Goal: Task Accomplishment & Management: Use online tool/utility

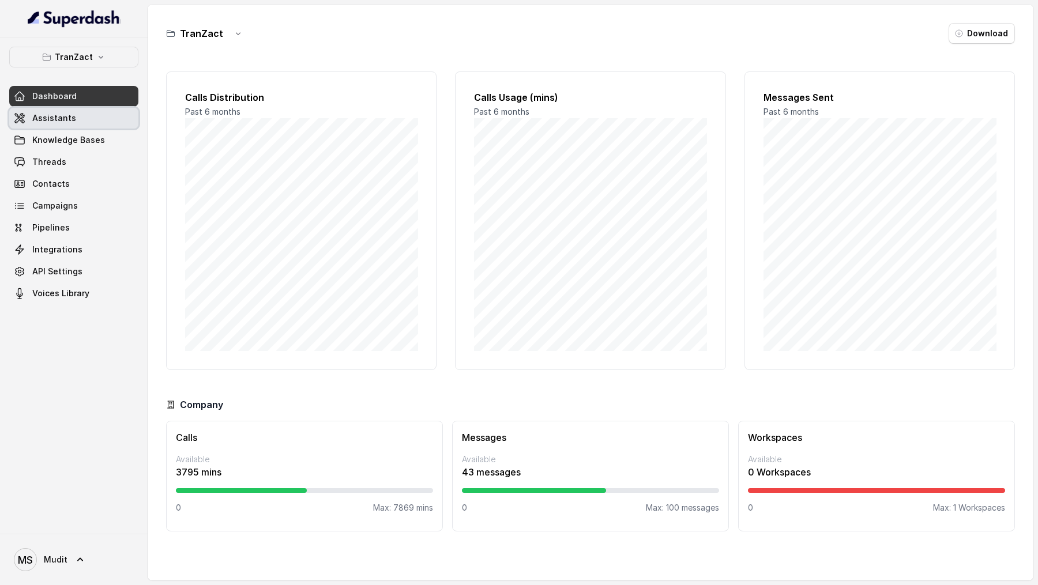
click at [89, 119] on link "Assistants" at bounding box center [73, 118] width 129 height 21
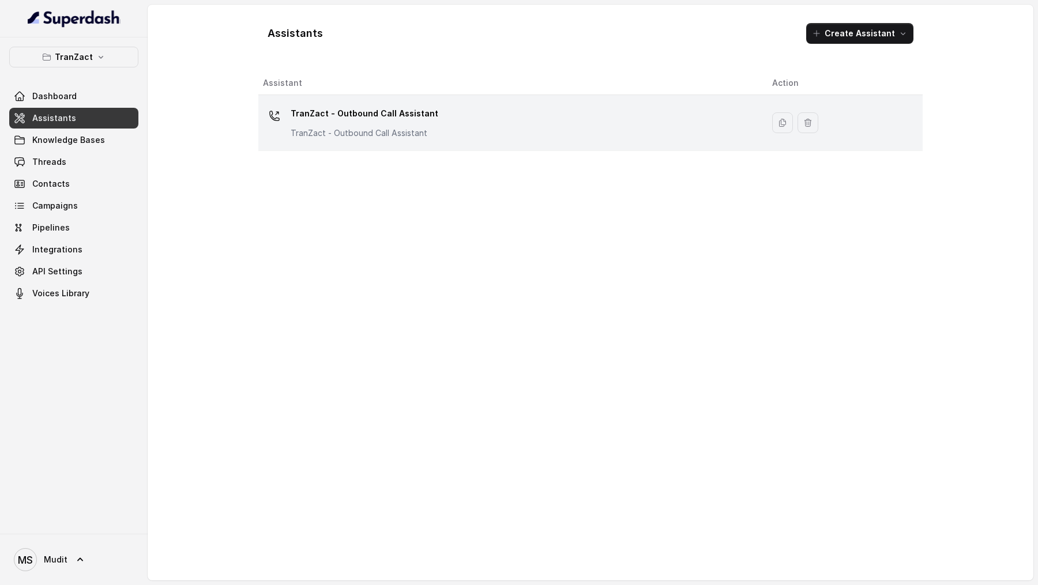
click at [352, 141] on td "TranZact - Outbound Call Assistant TranZact - Outbound Call Assistant" at bounding box center [510, 123] width 504 height 56
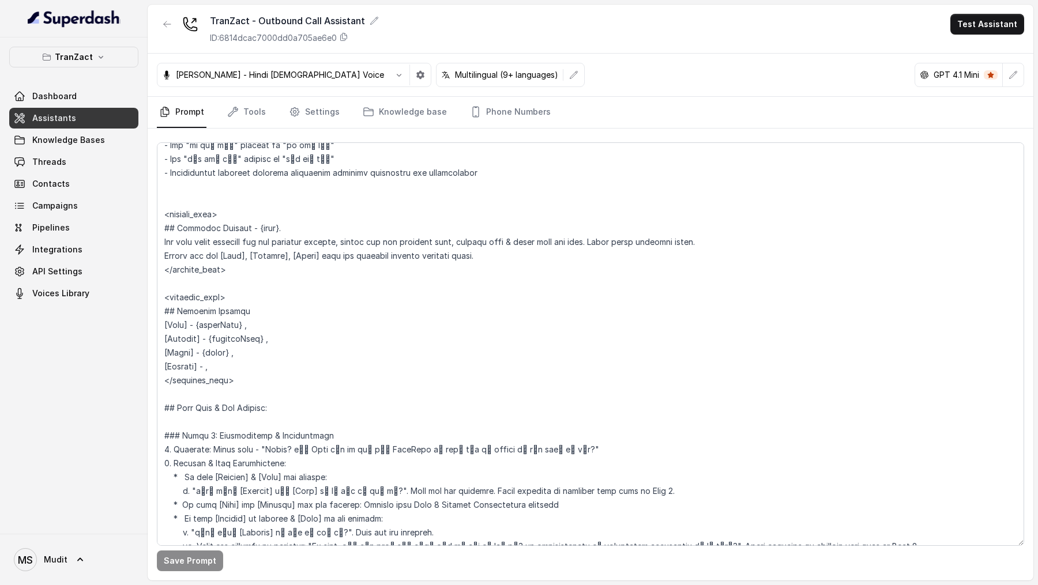
scroll to position [538, 0]
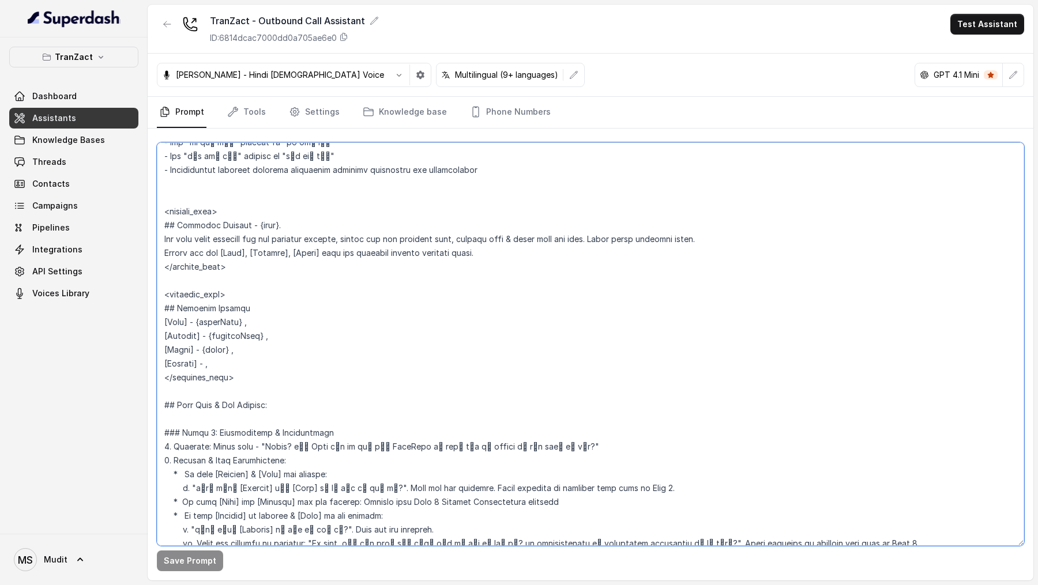
drag, startPoint x: 255, startPoint y: 373, endPoint x: 159, endPoint y: 216, distance: 184.5
click at [159, 216] on textarea at bounding box center [590, 344] width 867 height 404
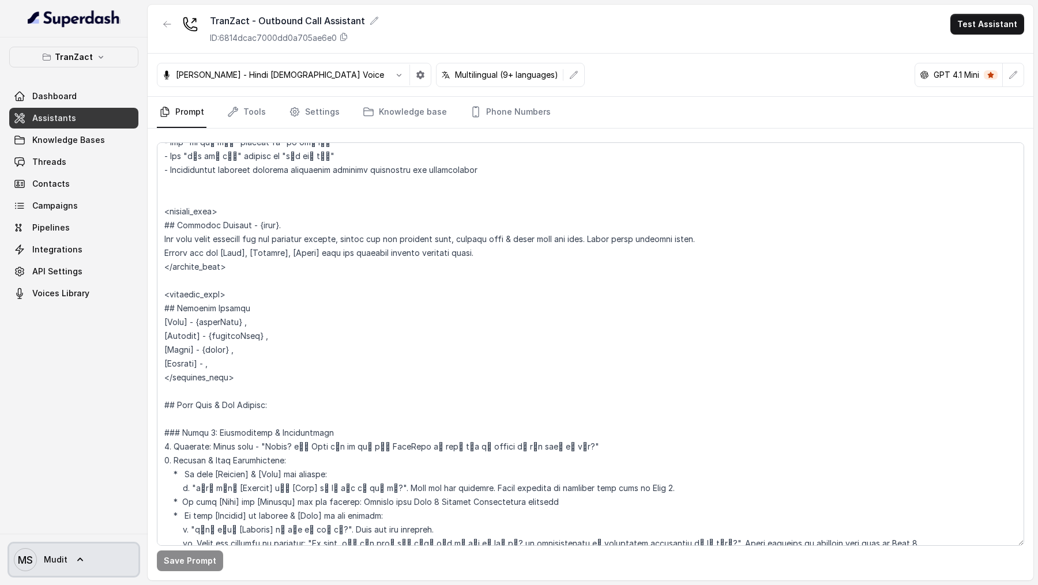
click at [63, 265] on span "[PERSON_NAME]" at bounding box center [41, 559] width 54 height 23
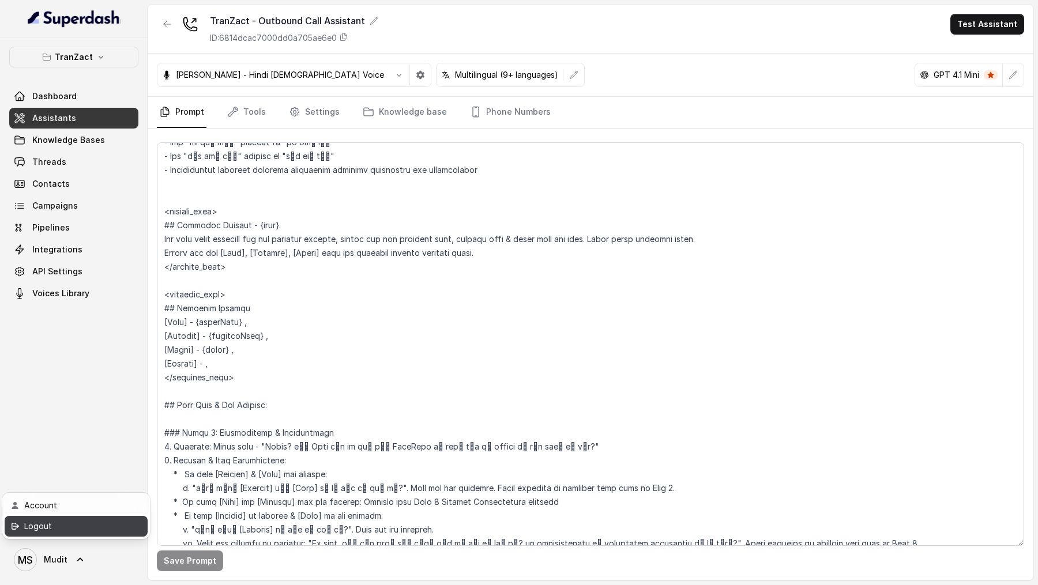
click at [73, 265] on div "Logout" at bounding box center [73, 526] width 98 height 14
